Goal: Find specific page/section: Find specific page/section

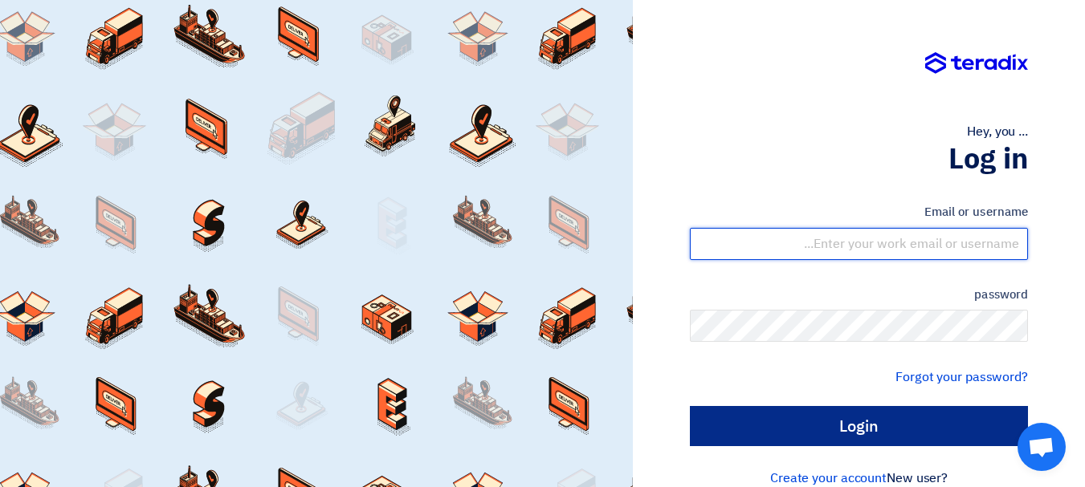
type input "[EMAIL_ADDRESS][DOMAIN_NAME]"
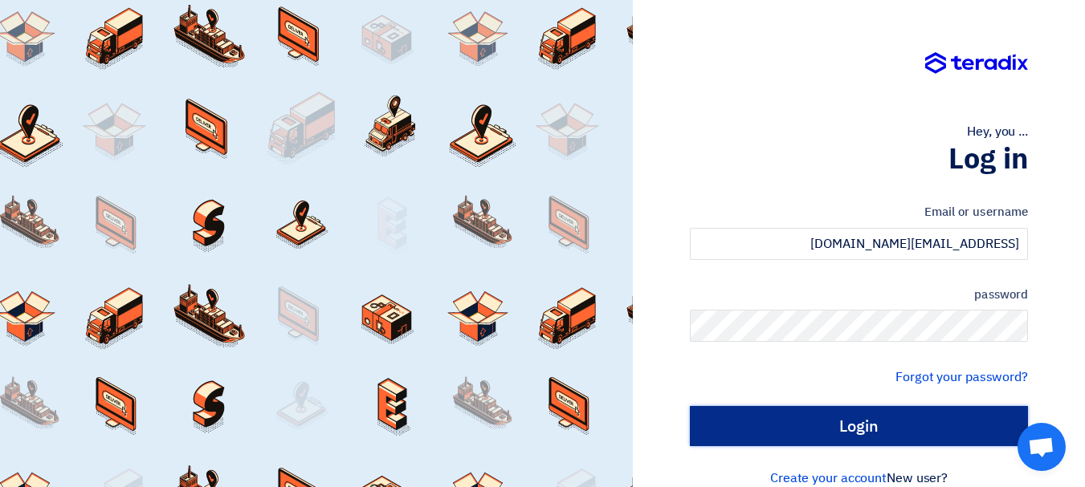
click at [846, 435] on input "Login" at bounding box center [859, 426] width 338 height 40
type input "Sign in"
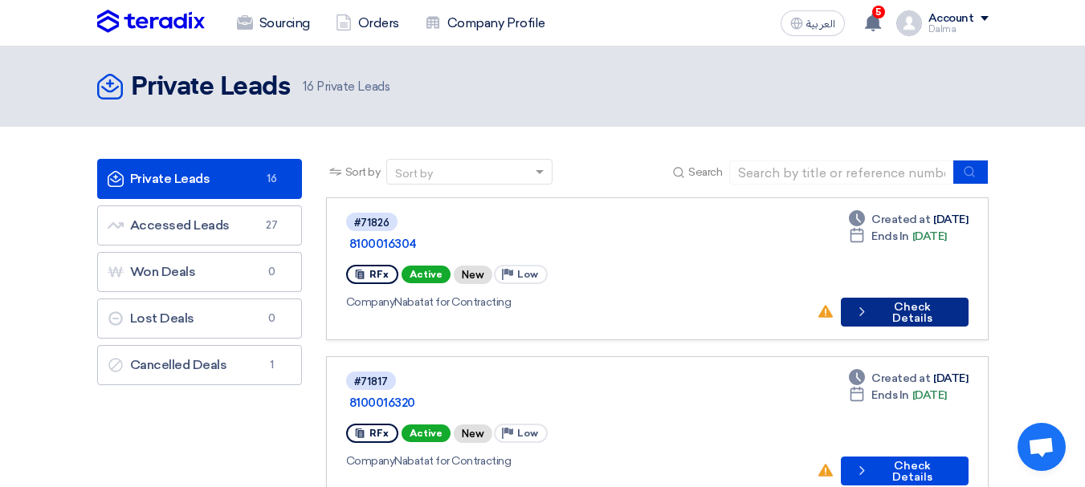
click at [879, 298] on button "Check details Check Details" at bounding box center [903, 312] width 127 height 29
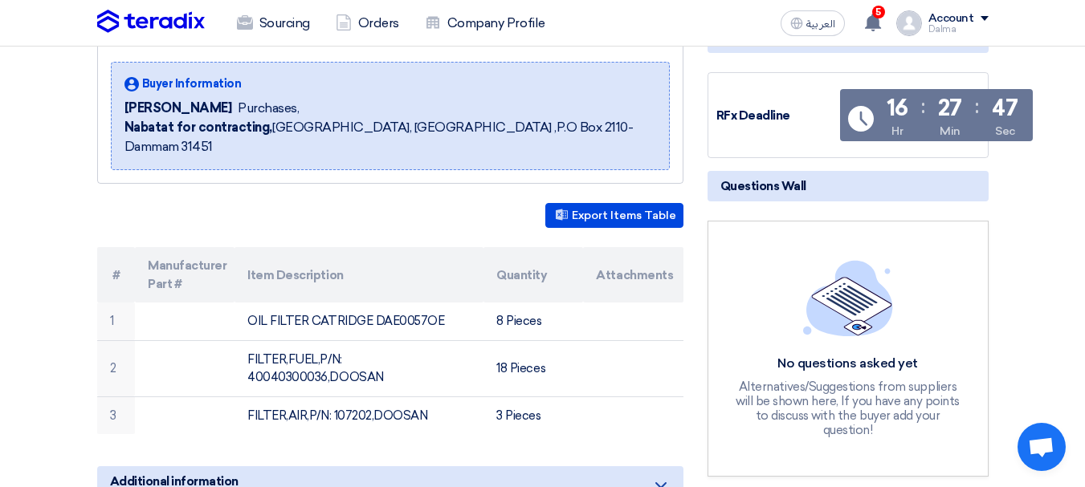
scroll to position [241, 0]
